Goal: Information Seeking & Learning: Find specific page/section

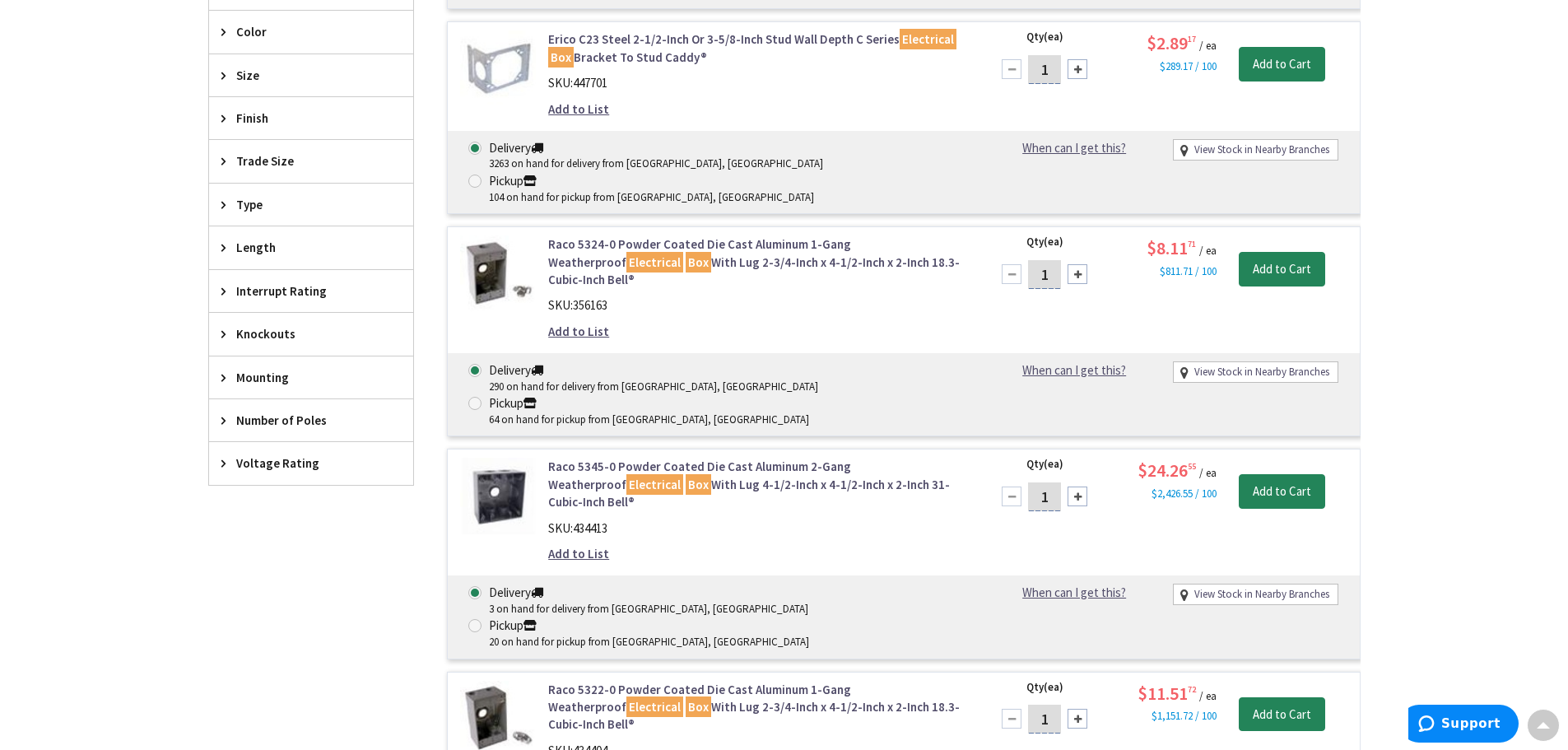
scroll to position [542, 0]
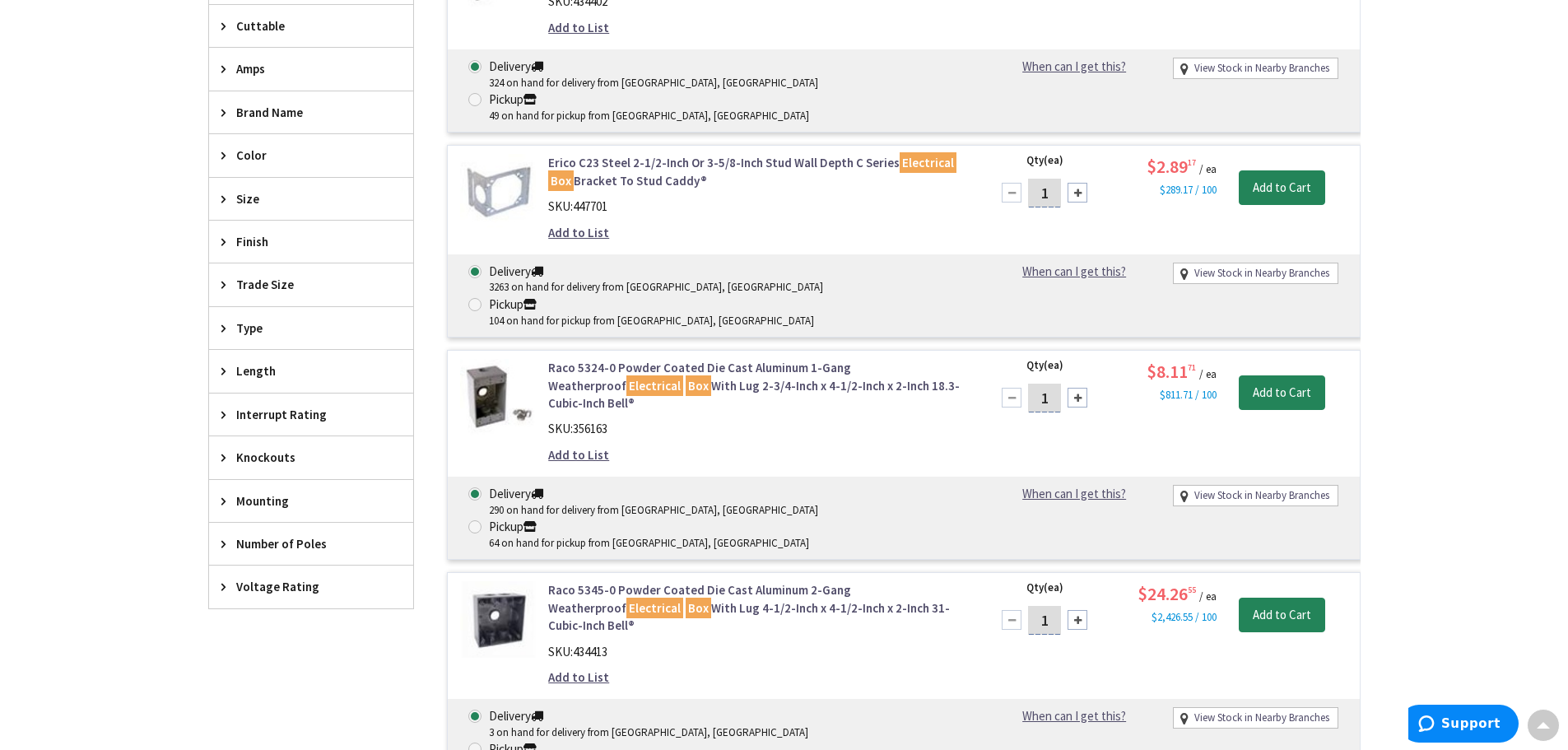
click at [751, 359] on link "Raco 5324-0 Powder Coated Die Cast Aluminum 1-Gang Weatherproof Electrical Box …" at bounding box center [758, 385] width 419 height 53
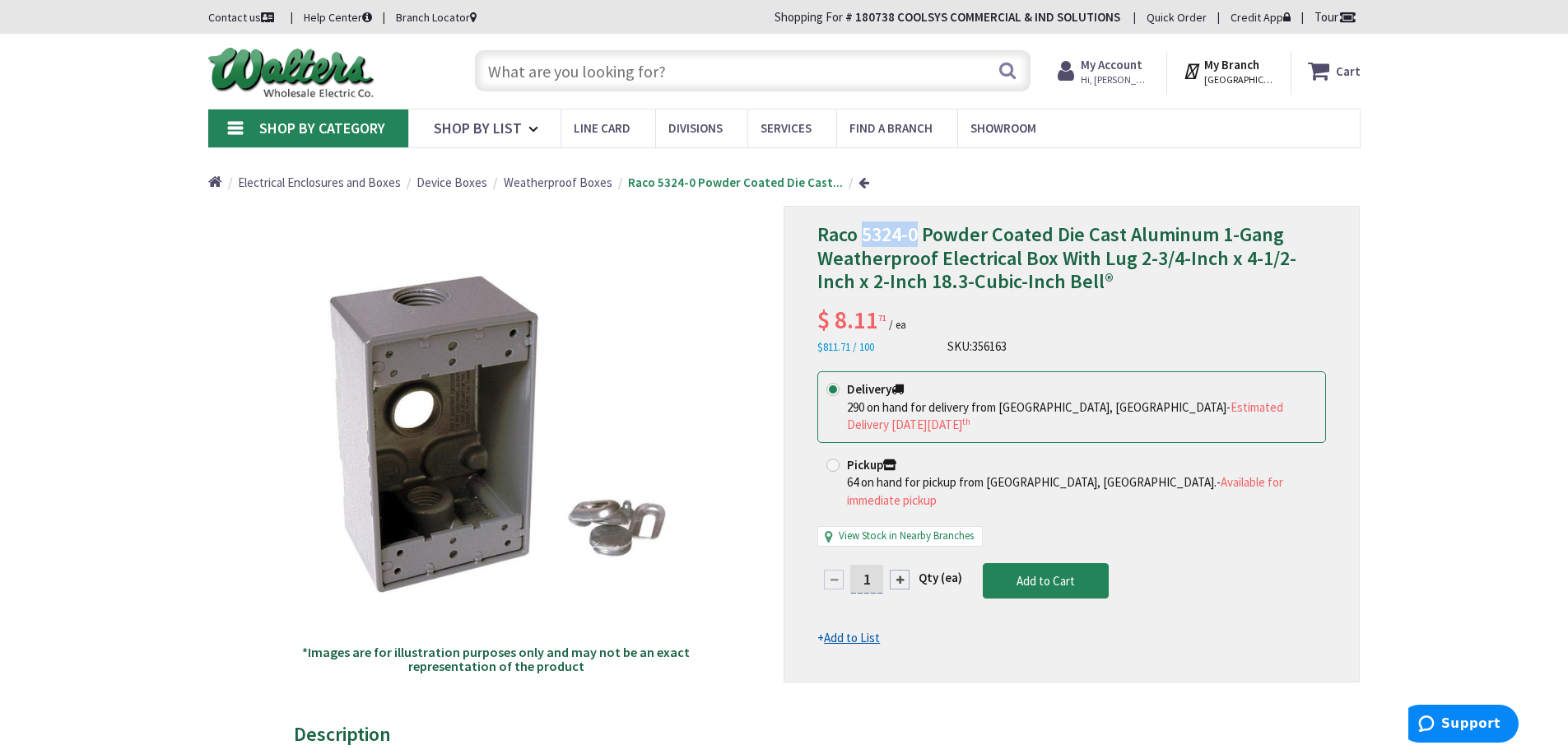
click at [864, 234] on span "Raco 5324-0 Powder Coated Die Cast Aluminum 1-Gang Weatherproof Electrical Box …" at bounding box center [1057, 258] width 479 height 73
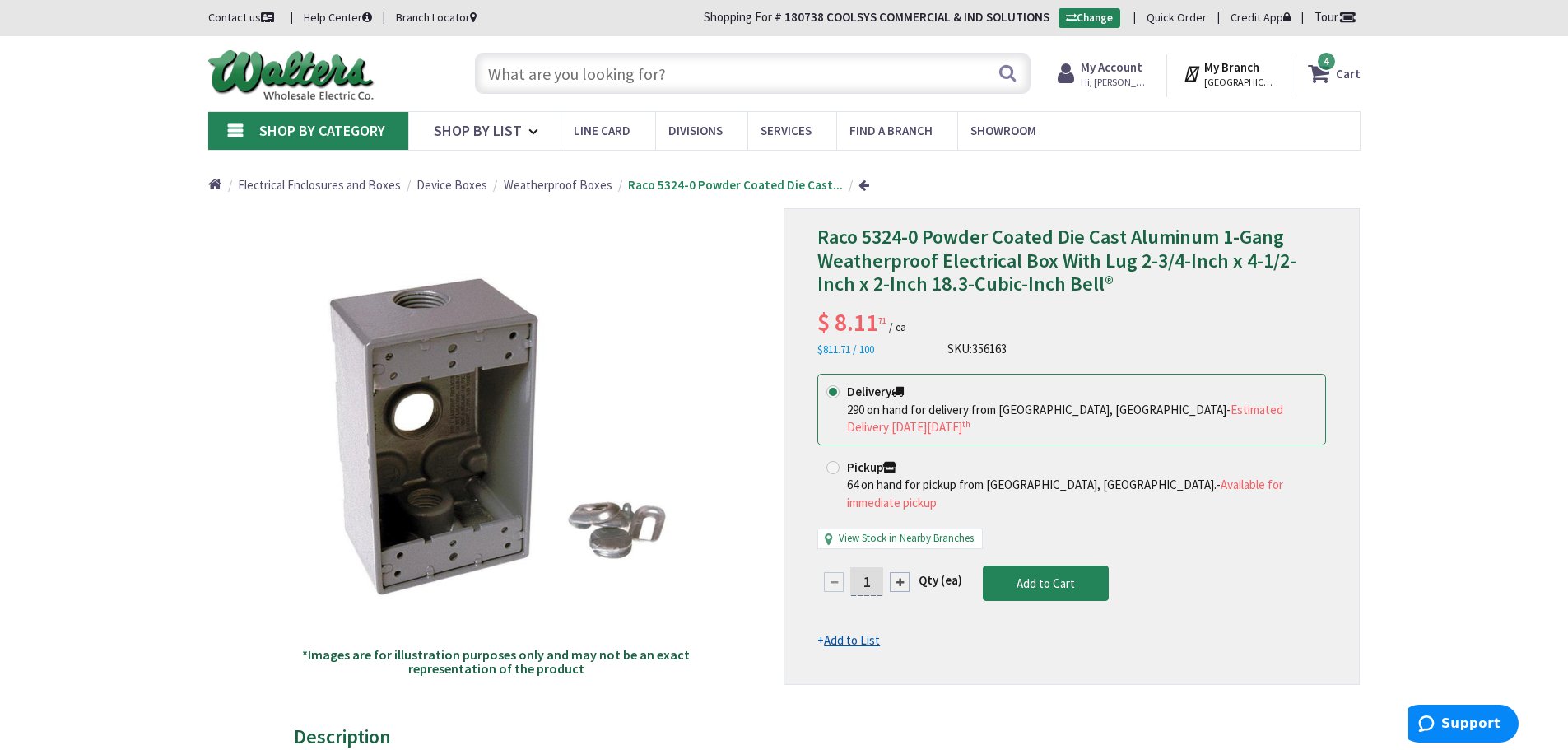
click at [603, 80] on input "text" at bounding box center [753, 73] width 555 height 41
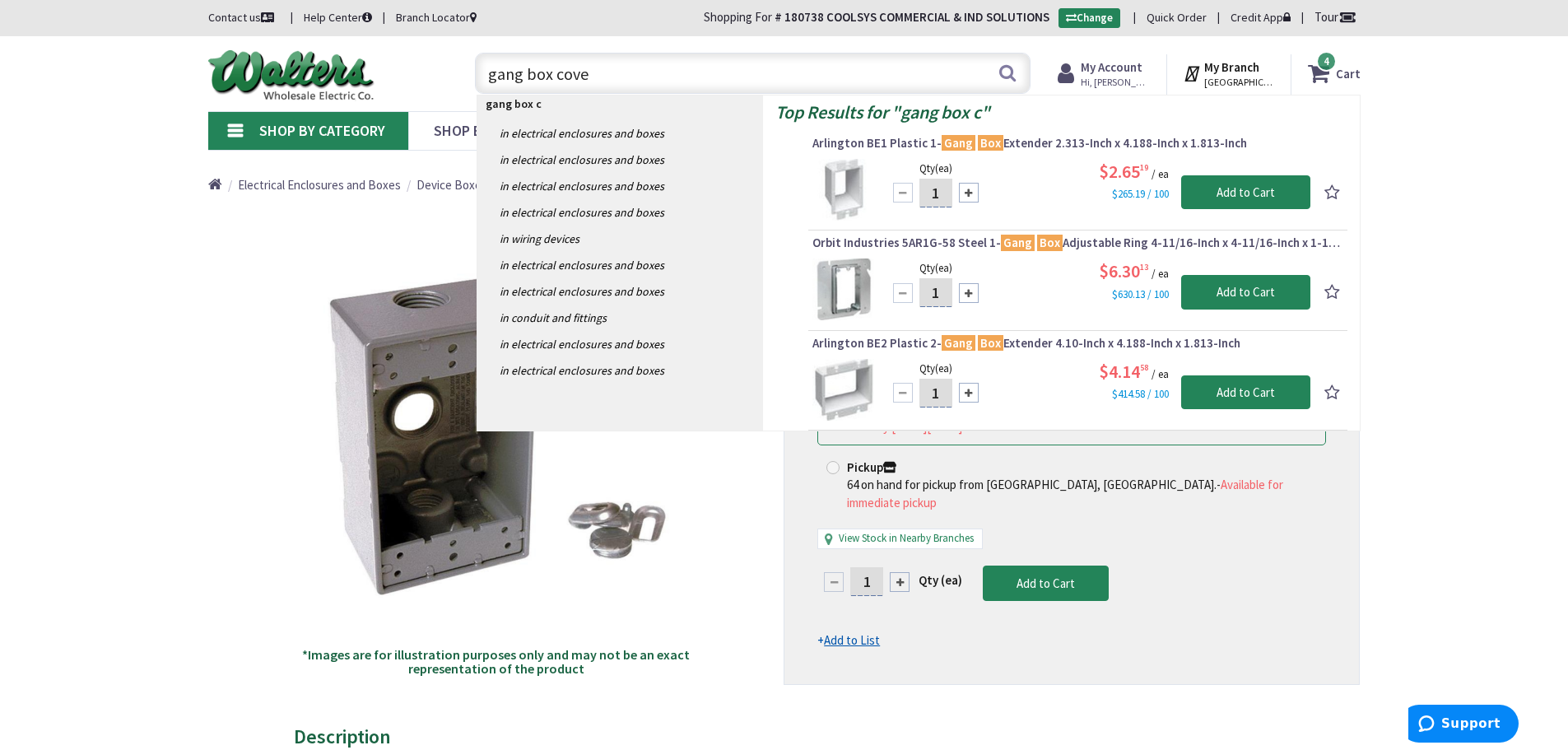
type input "gang box cover"
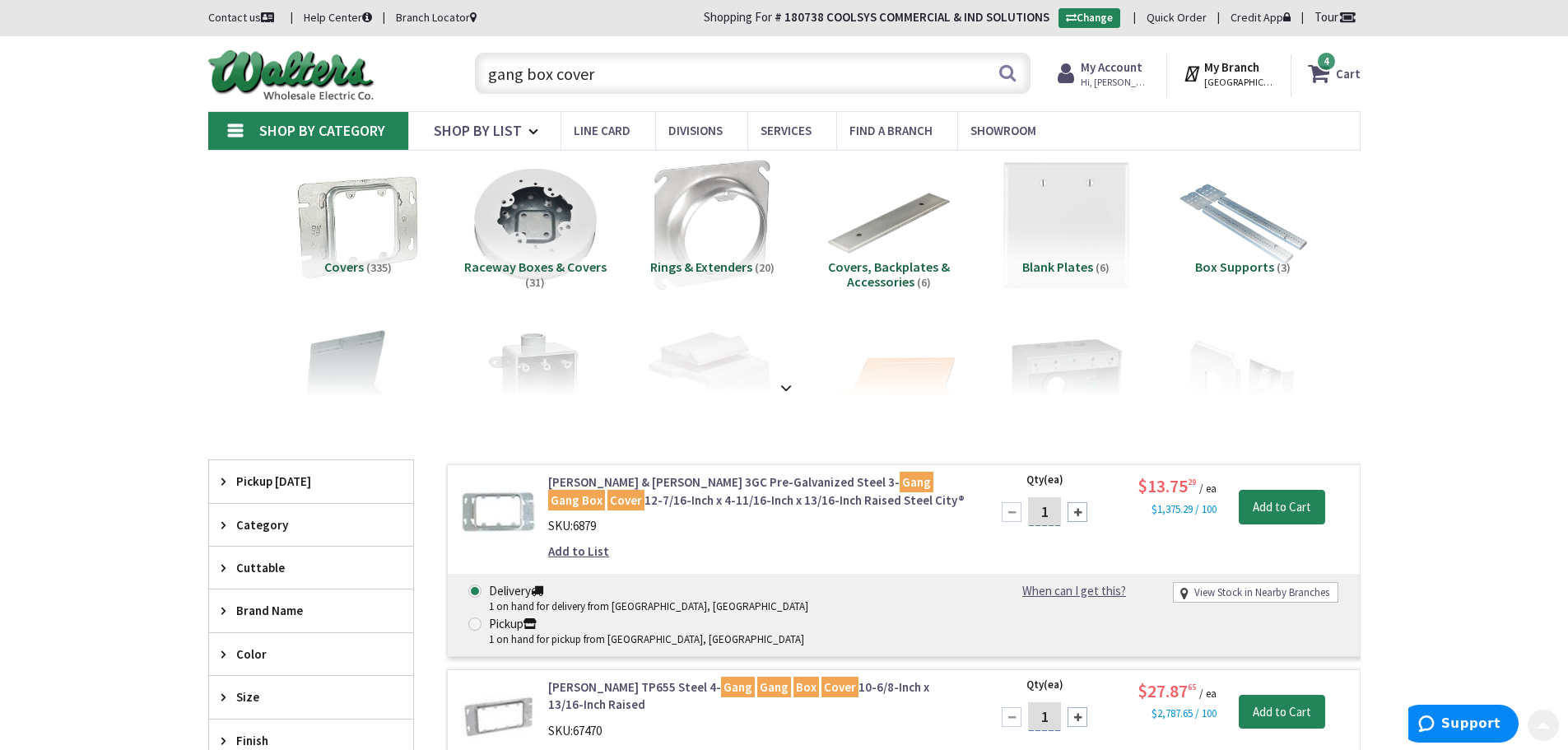
click at [740, 65] on input "gang box cover" at bounding box center [753, 73] width 555 height 41
drag, startPoint x: 740, startPoint y: 65, endPoint x: 441, endPoint y: 77, distance: 299.2
click at [435, 78] on div "Toggle Nav gang box cover Search 4 4 4 items Cart My Cart" at bounding box center [784, 73] width 1177 height 55
paste input "BELL Weatherproof Cover: Aluminum, Outdoor Receptacles, 1 Gangs, 4 1/2 in Overa…"
type input "BELL Weatherproof Cover: Aluminum, Outdoor Receptacles, 1 Gangs, 4 1/2 in Overa…"
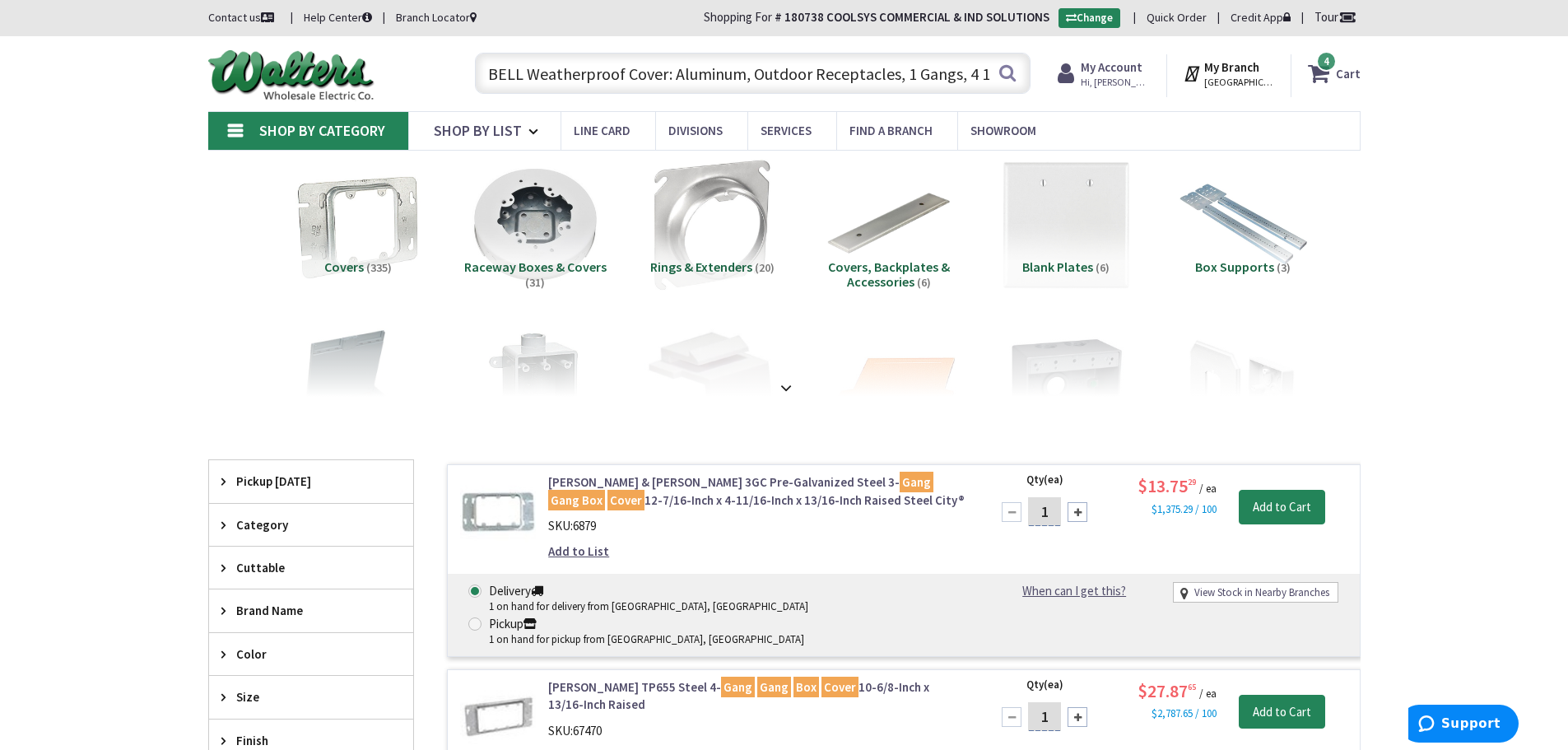
scroll to position [0, 157]
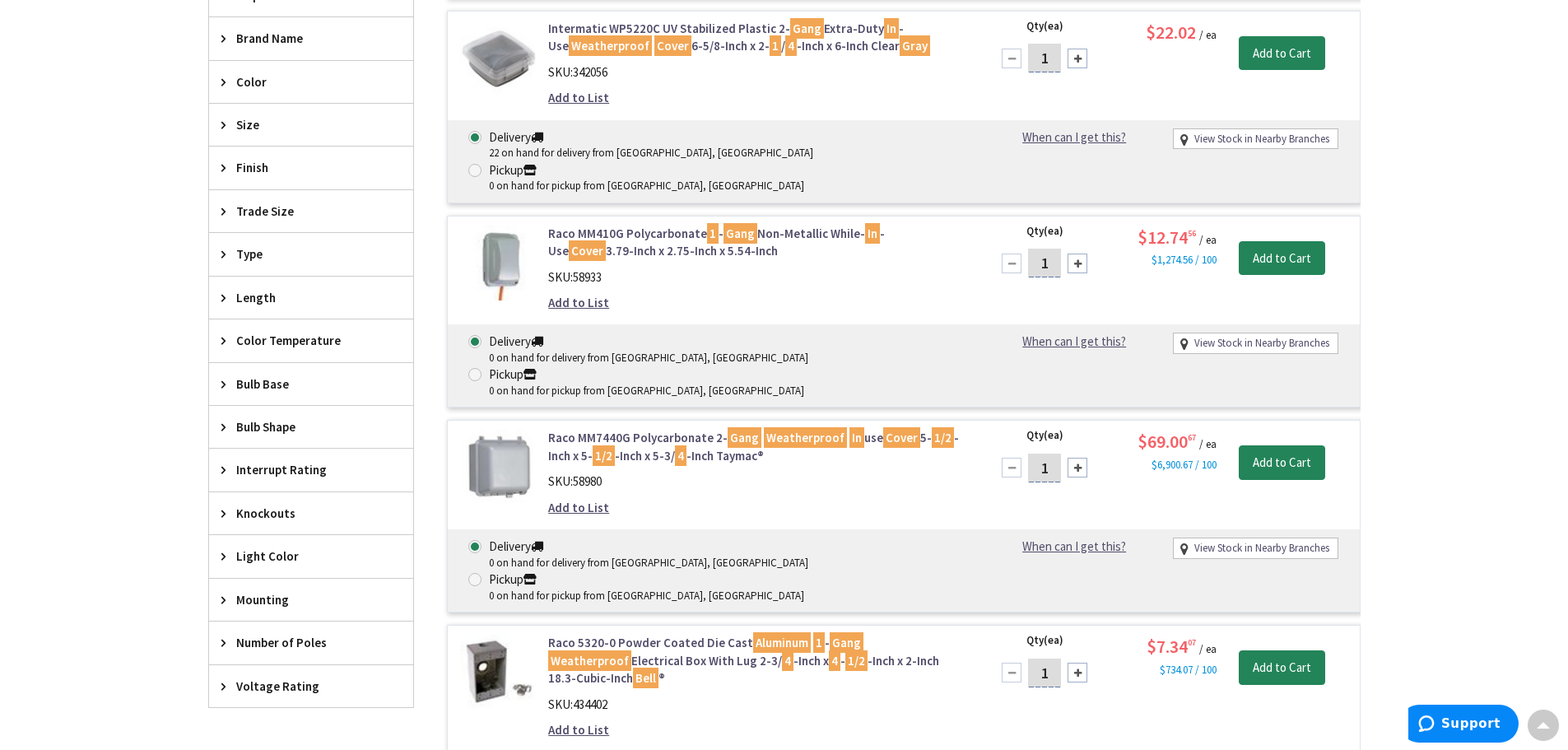
scroll to position [741, 0]
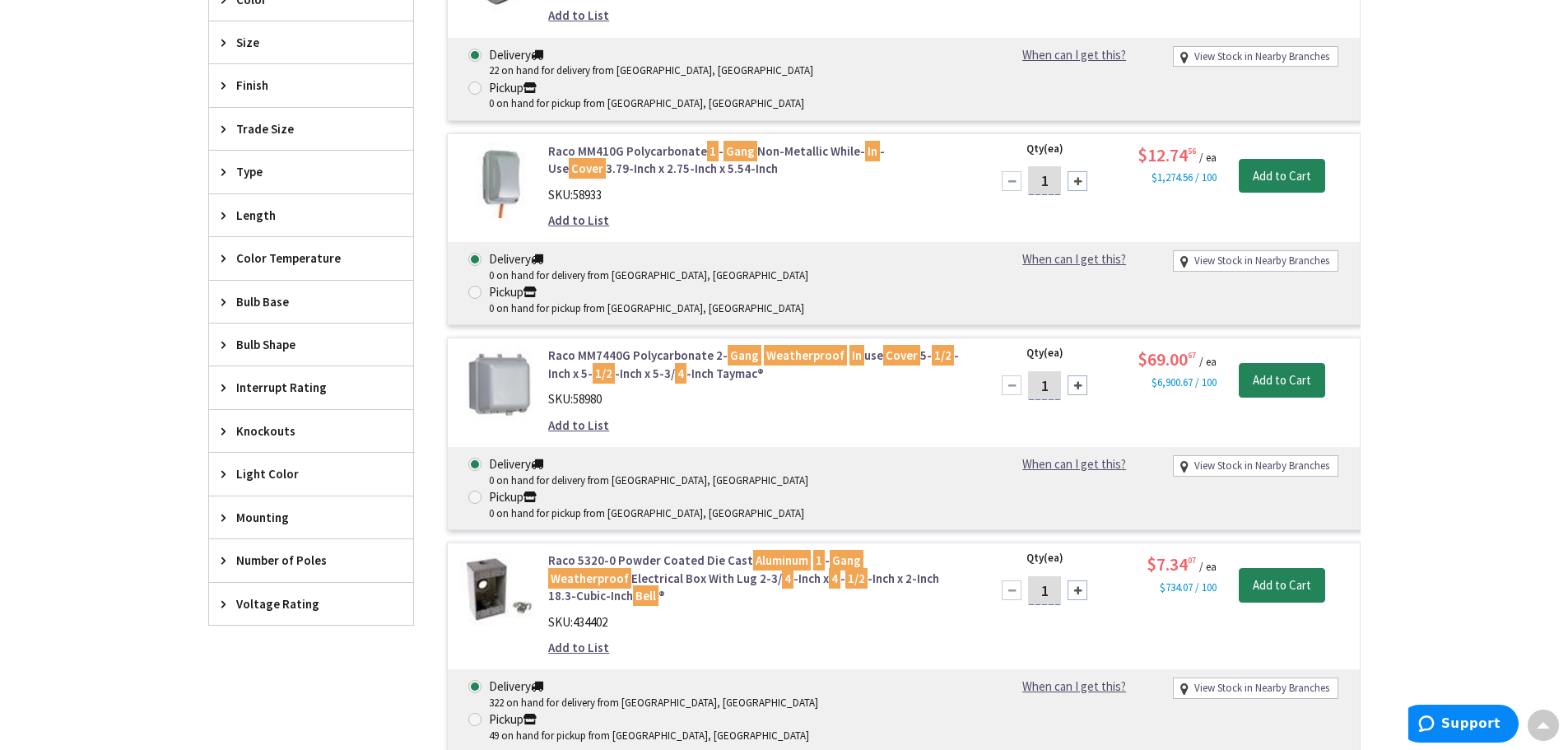
click at [629, 551] on link "Raco 5320-0 Powder Coated Die Cast Aluminum 1 - Gang Weatherproof Electrical Bo…" at bounding box center [758, 577] width 419 height 53
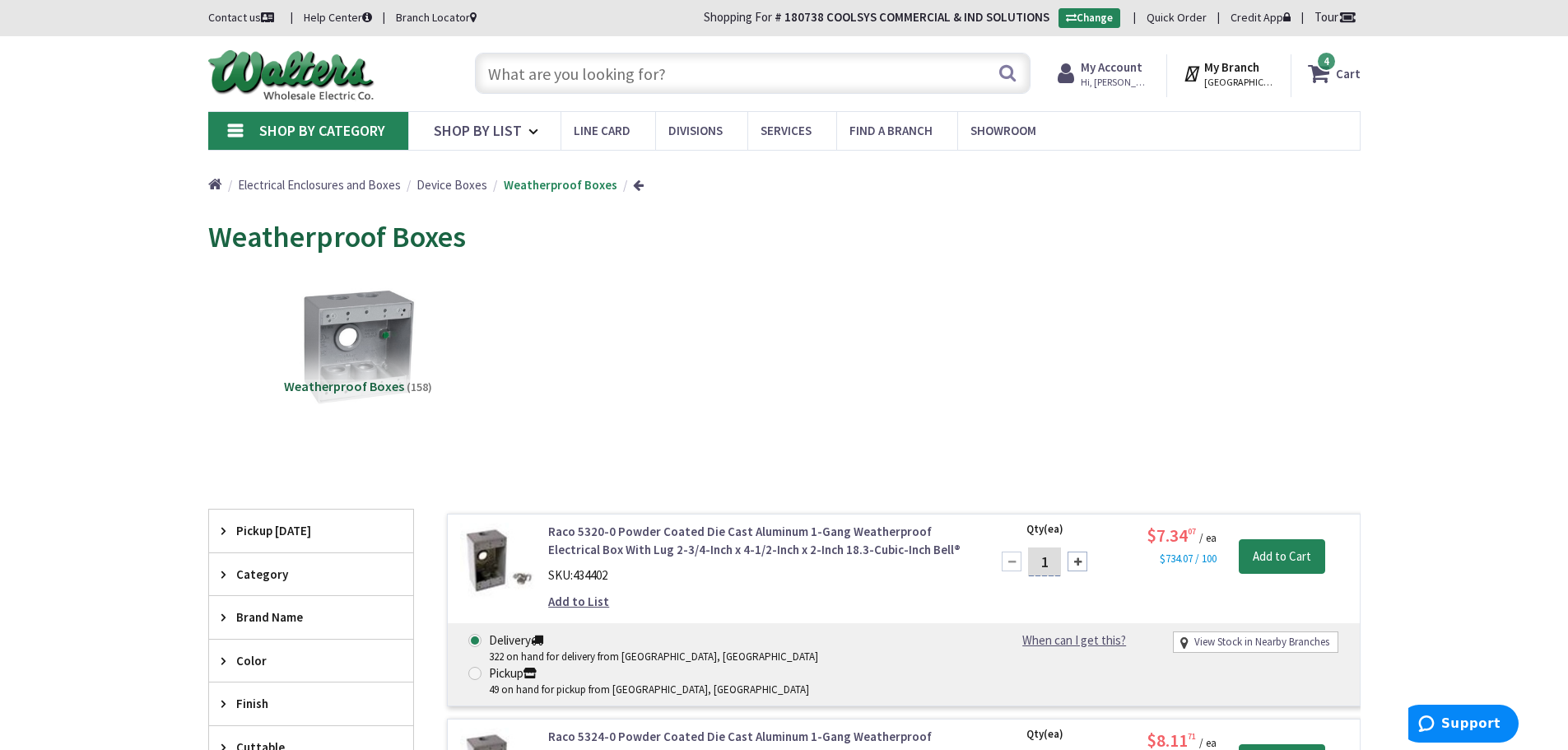
click at [686, 72] on input "text" at bounding box center [753, 73] width 555 height 41
type input "s"
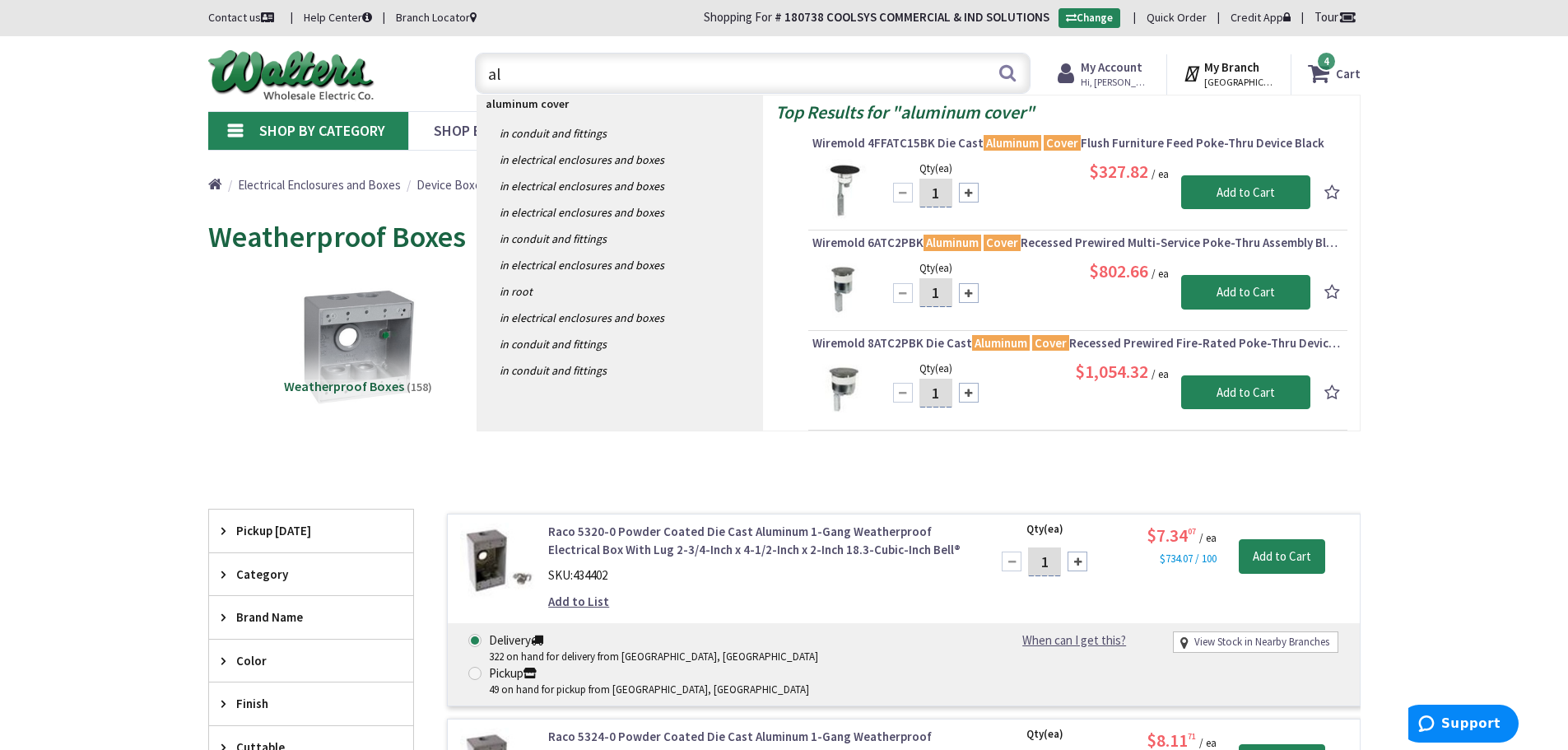
type input "a"
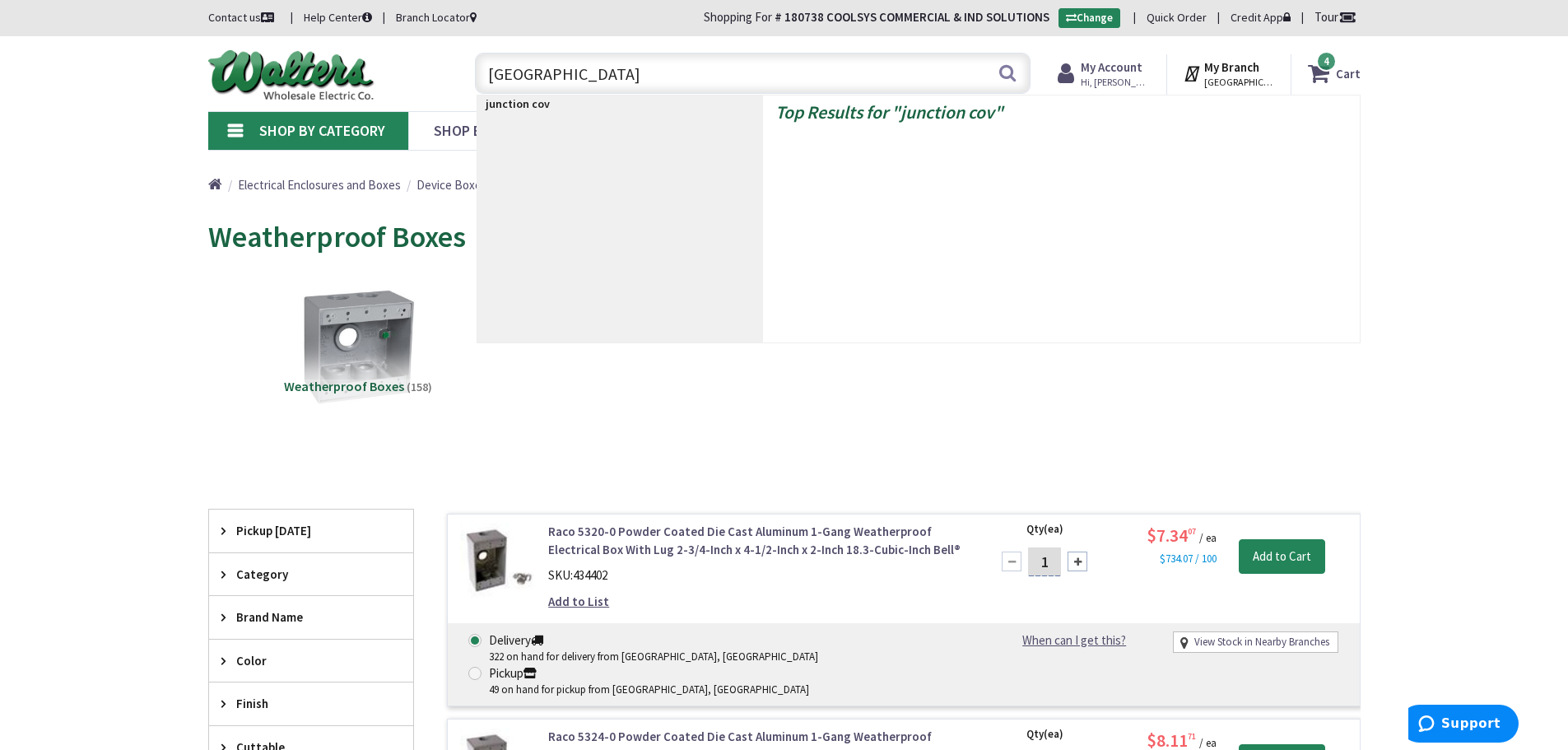
type input "junction cover"
